Goal: Task Accomplishment & Management: Complete application form

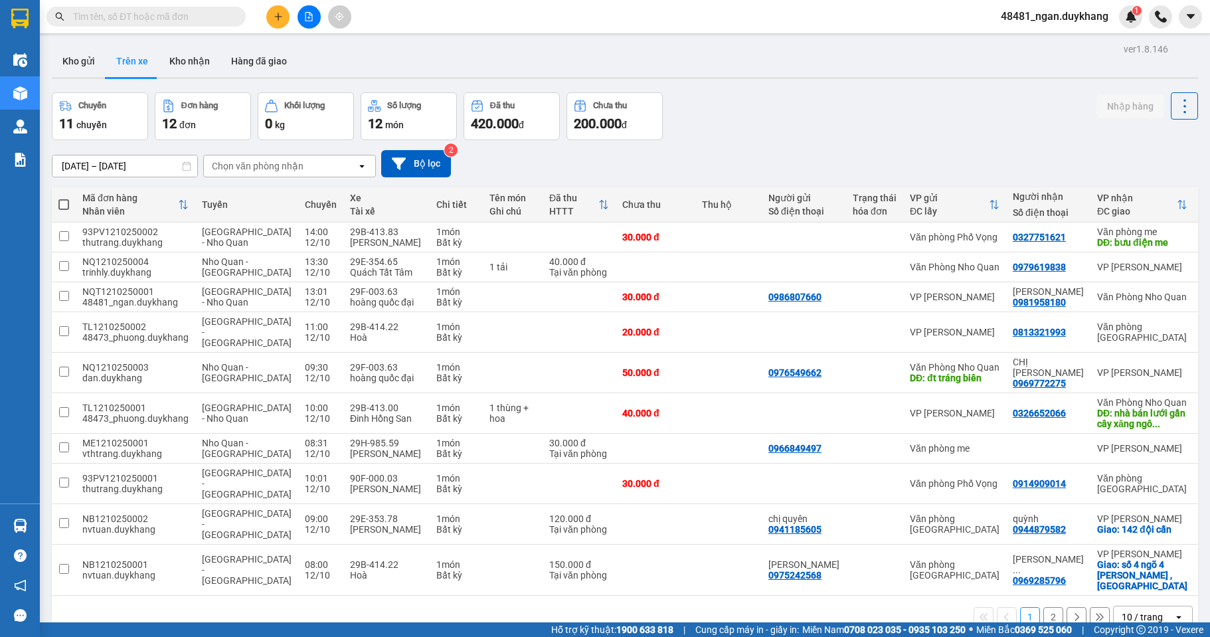
click at [204, 95] on section "Kết quả tìm kiếm ( 2 ) Bộ lọc Mã ĐH Trạng thái Món hàng Thu hộ Tổng cước Chưa c…" at bounding box center [605, 318] width 1210 height 637
click at [201, 19] on input "text" at bounding box center [151, 16] width 157 height 15
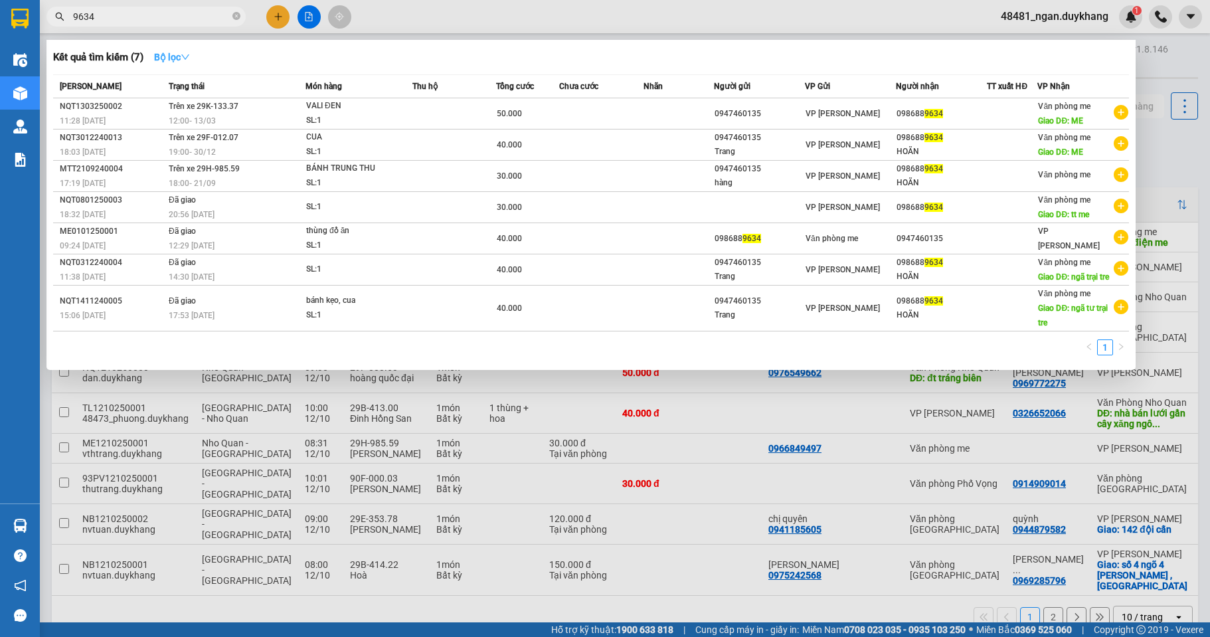
type input "9634"
drag, startPoint x: 175, startPoint y: 56, endPoint x: 179, endPoint y: 63, distance: 7.7
click at [174, 56] on strong "Bộ lọc" at bounding box center [172, 57] width 36 height 11
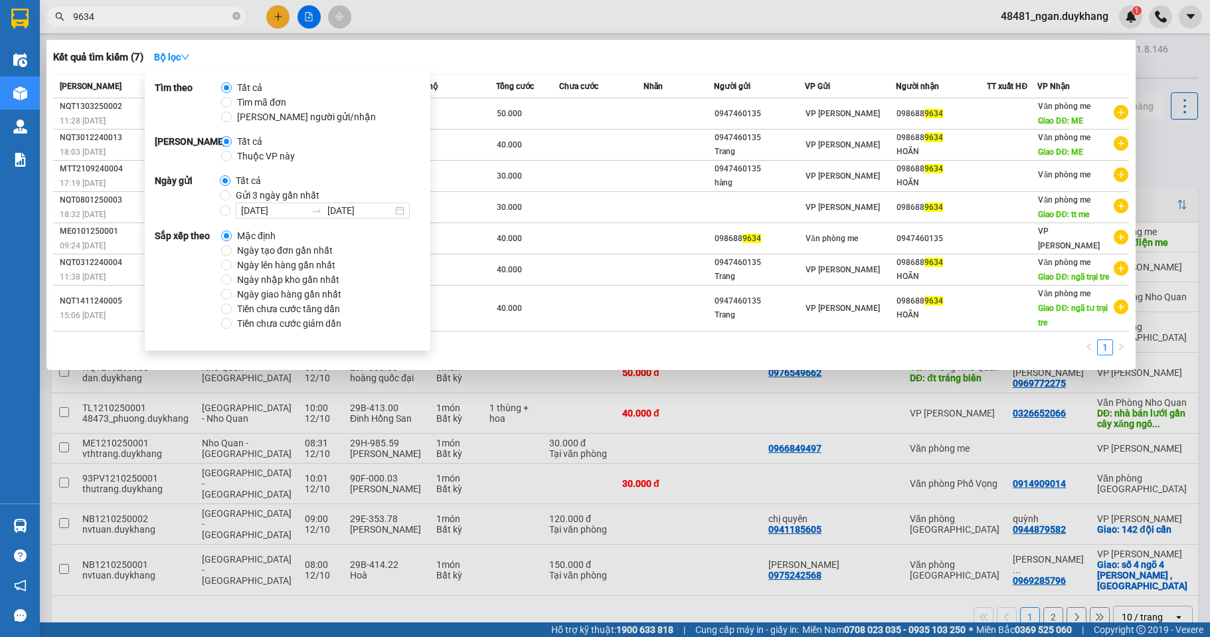
click at [289, 246] on span "Ngày tạo đơn gần nhất" at bounding box center [285, 250] width 106 height 15
click at [232, 246] on input "Ngày tạo đơn gần nhất" at bounding box center [226, 250] width 11 height 11
radio input "true"
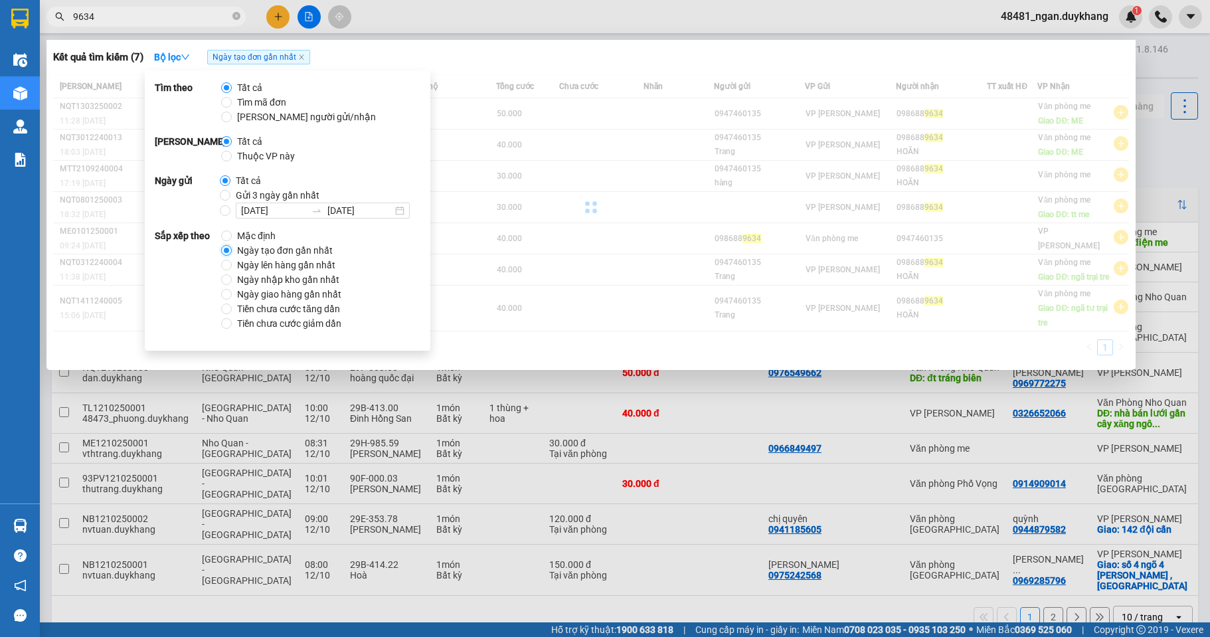
radio input "false"
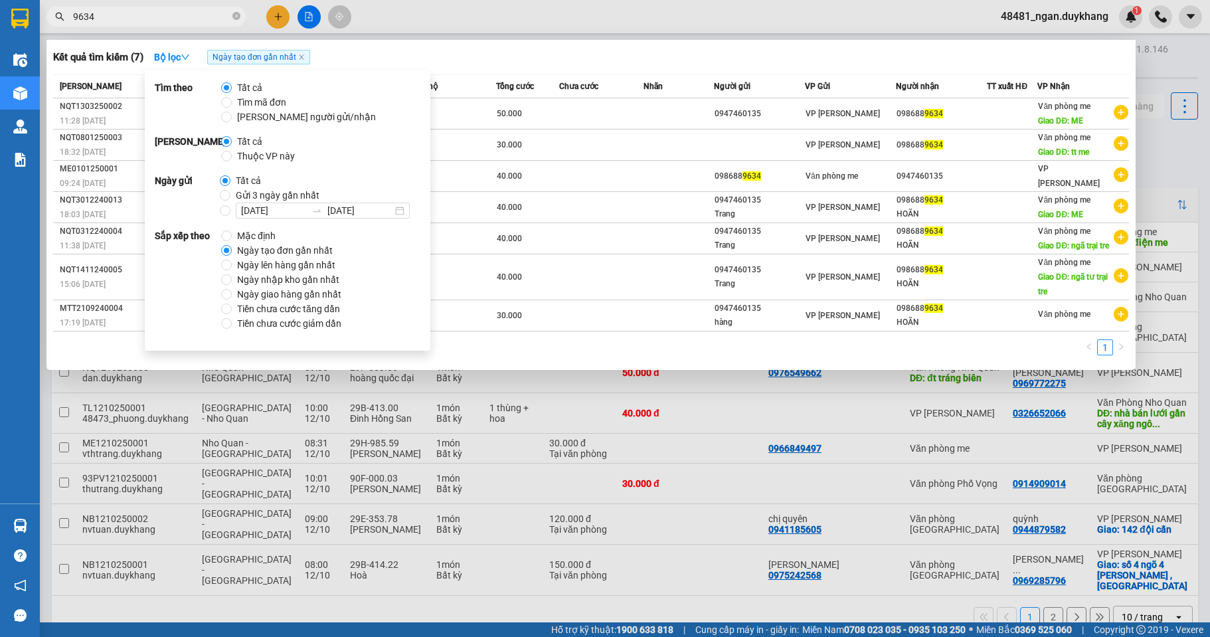
click at [499, 64] on div "Kết quả tìm kiếm ( 7 ) Bộ lọc Ngày tạo đơn gần nhất" at bounding box center [591, 56] width 1076 height 21
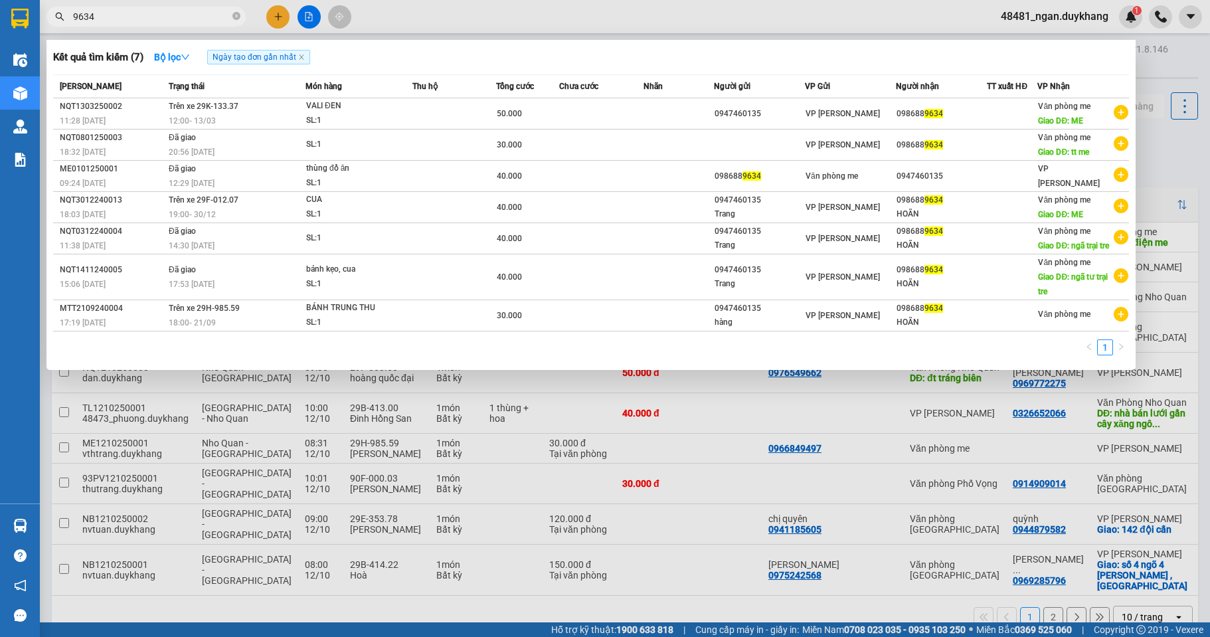
click at [1175, 61] on div at bounding box center [605, 318] width 1210 height 637
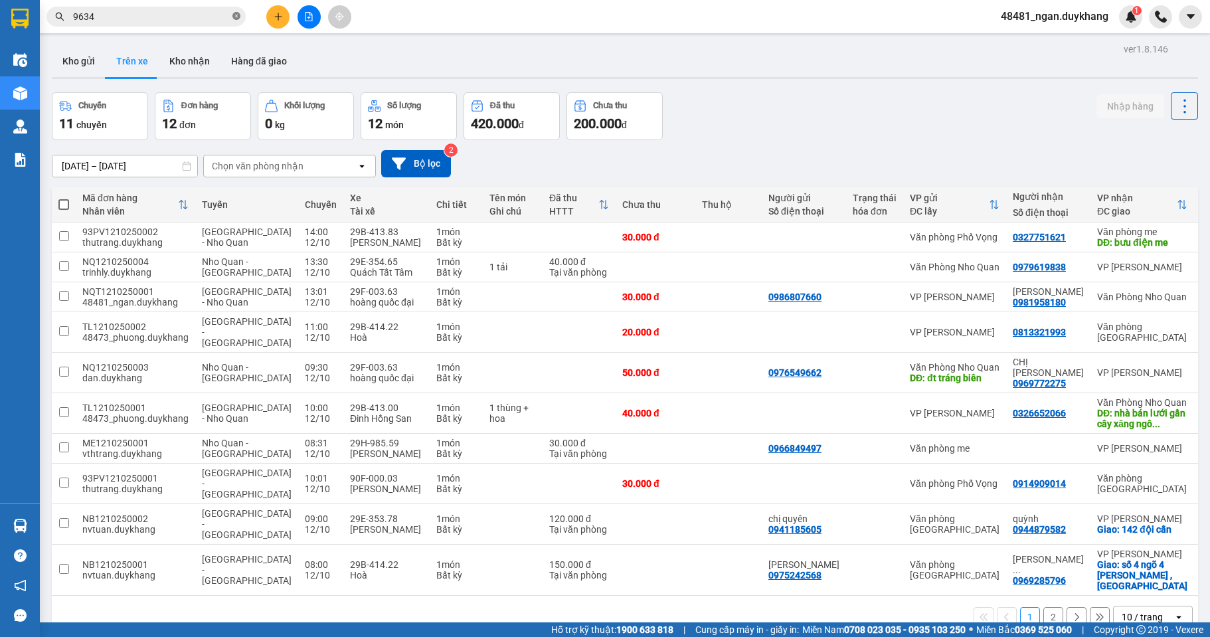
click at [235, 19] on icon "close-circle" at bounding box center [236, 16] width 8 height 8
click at [275, 16] on icon "plus" at bounding box center [278, 16] width 9 height 9
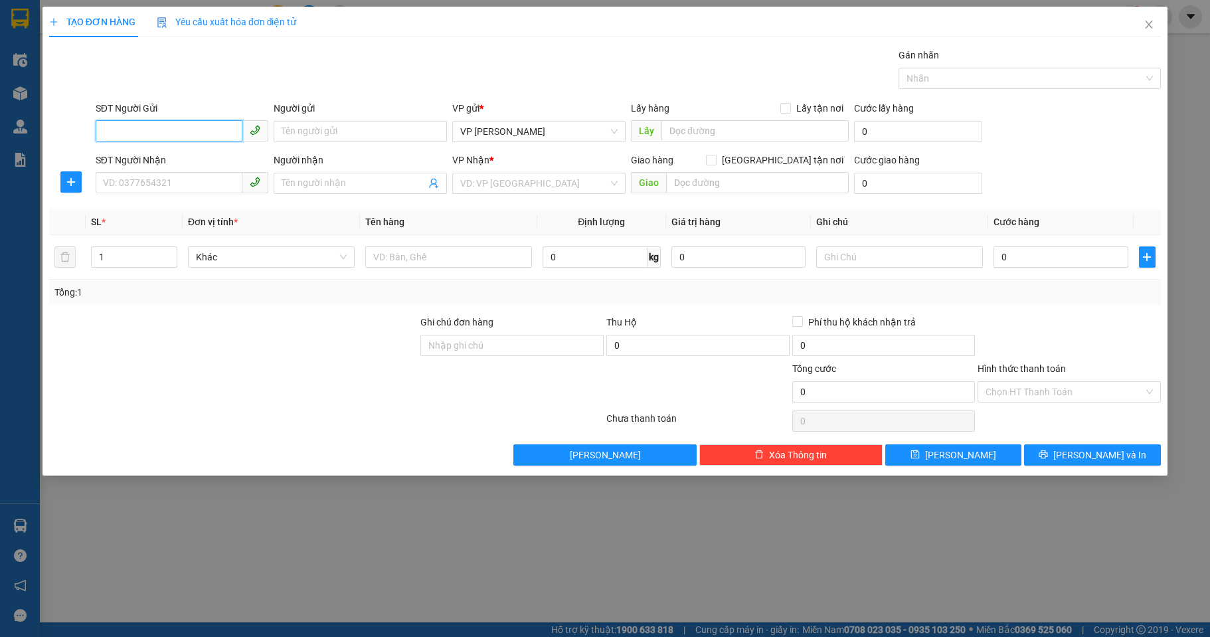
click at [143, 124] on input "SĐT Người Gửi" at bounding box center [169, 130] width 147 height 21
click at [175, 177] on div "0388443999 - hậu" at bounding box center [182, 179] width 157 height 15
type input "0388443999"
click at [211, 186] on input "SĐT Người Nhận" at bounding box center [169, 182] width 147 height 21
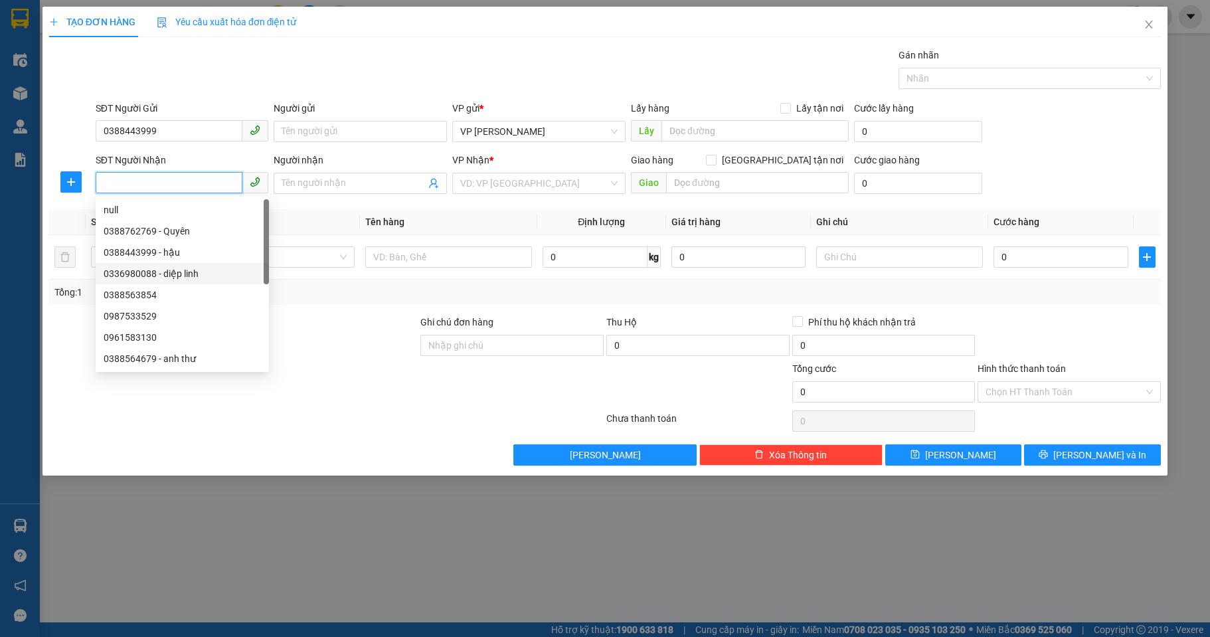
click at [183, 271] on div "0336980088 - diệp linh" at bounding box center [182, 273] width 157 height 15
type input "0336980088"
type input "[PERSON_NAME]"
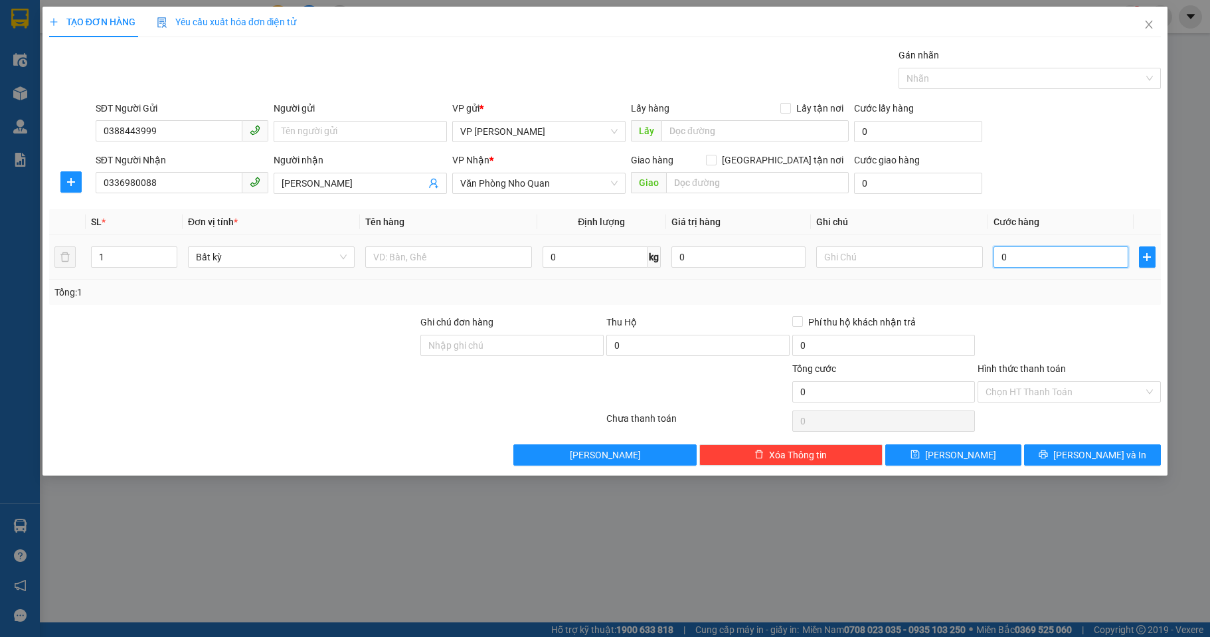
click at [1048, 262] on input "0" at bounding box center [1060, 256] width 134 height 21
type input "3"
type input "30"
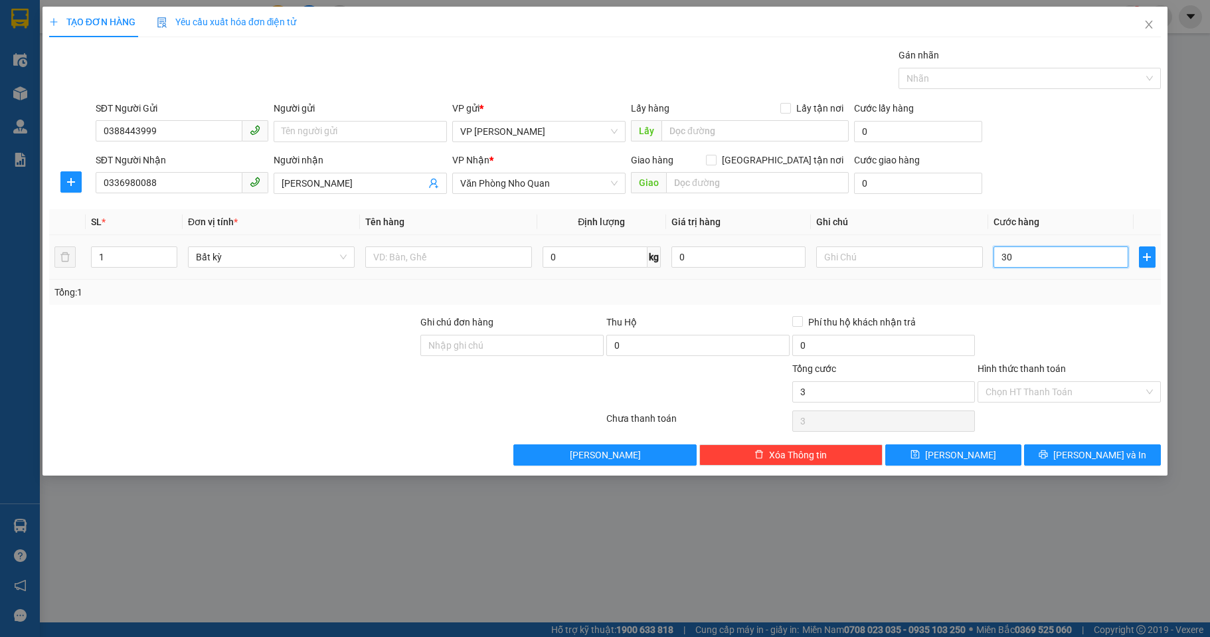
type input "30"
type input "30.000"
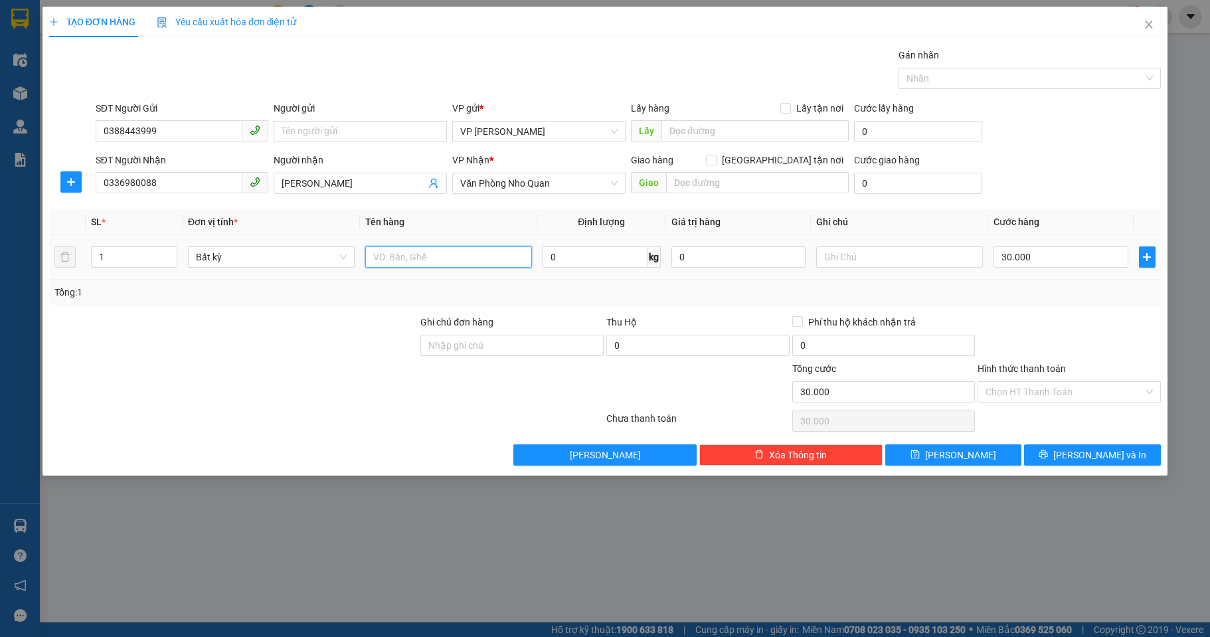
click at [407, 260] on input "text" at bounding box center [448, 256] width 167 height 21
type input "mỹ phẩm"
click at [1085, 448] on span "[PERSON_NAME] và In" at bounding box center [1099, 454] width 93 height 15
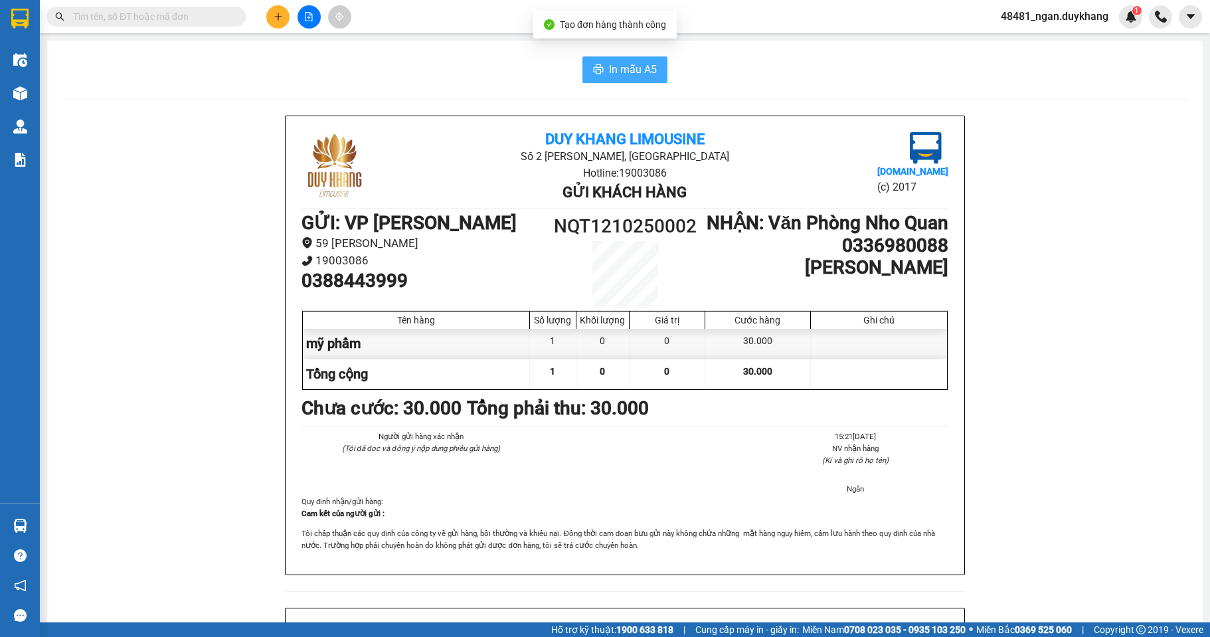
click at [595, 67] on icon "printer" at bounding box center [598, 69] width 11 height 11
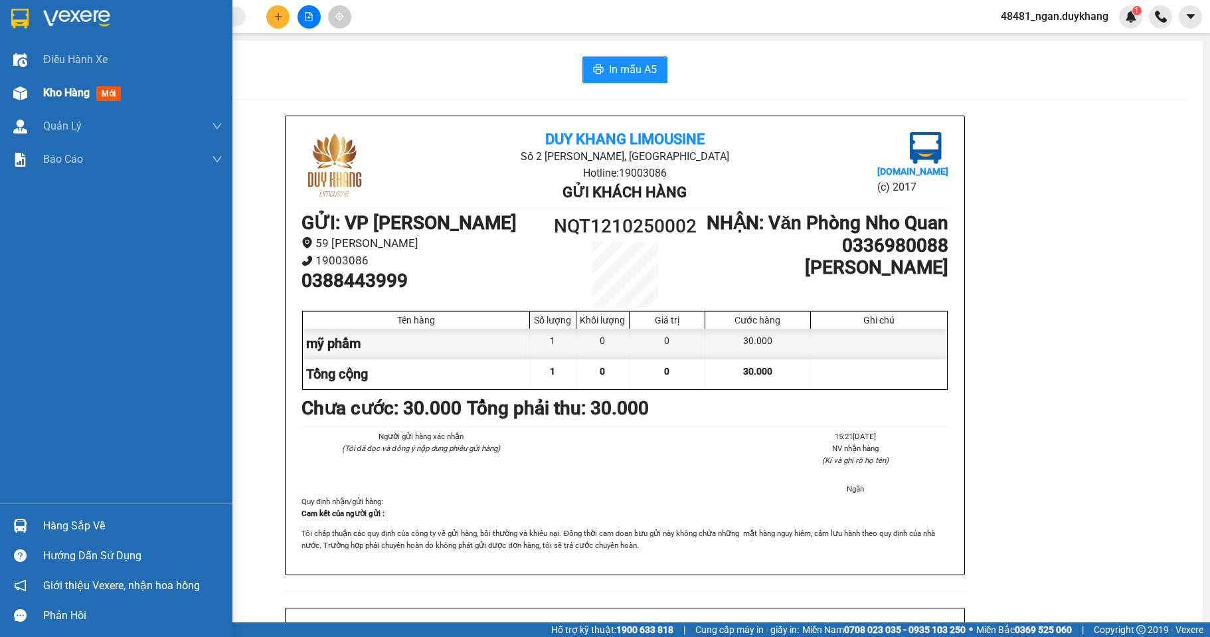
click at [38, 96] on div "Kho hàng mới" at bounding box center [116, 92] width 232 height 33
